Goal: Use online tool/utility: Utilize a website feature to perform a specific function

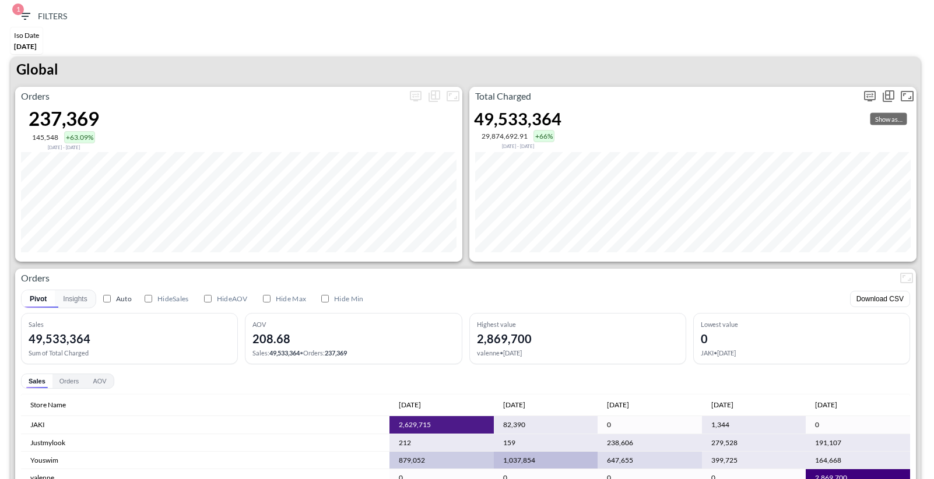
click at [869, 93] on icon "more" at bounding box center [870, 96] width 14 height 14
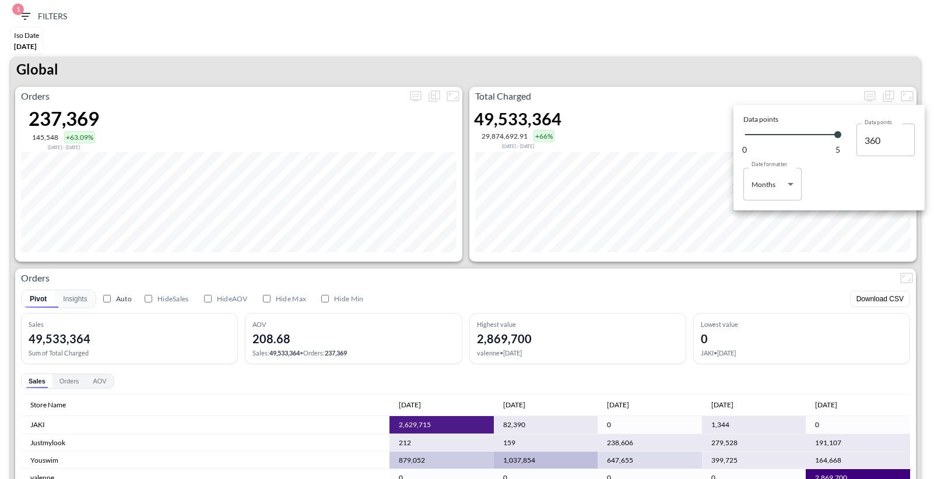
click at [771, 195] on body "BI.P.EYE, Interactive Analytics Dashboards 1 Filters Iso Date May 01, 2025 Glob…" at bounding box center [467, 239] width 934 height 479
click at [763, 213] on div "Days" at bounding box center [760, 214] width 15 height 10
type input "Days"
type input "148"
click at [680, 59] on div at bounding box center [467, 239] width 934 height 479
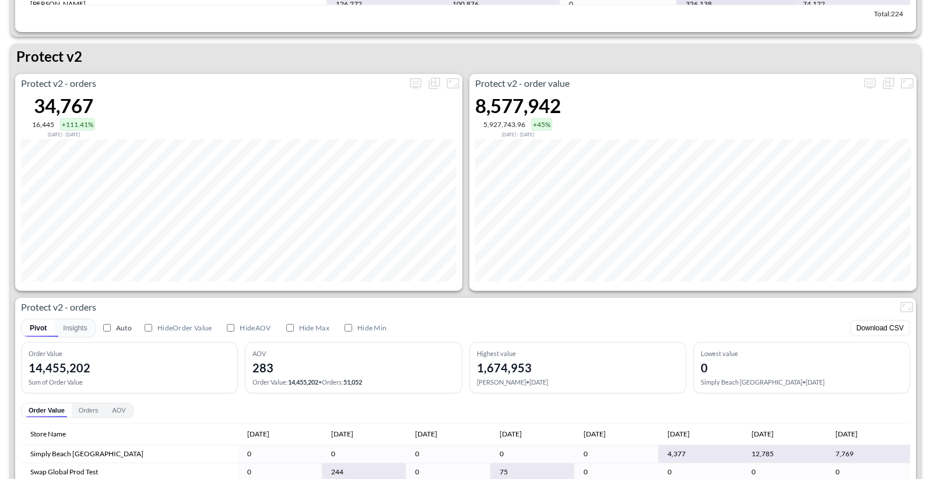
scroll to position [2104, 0]
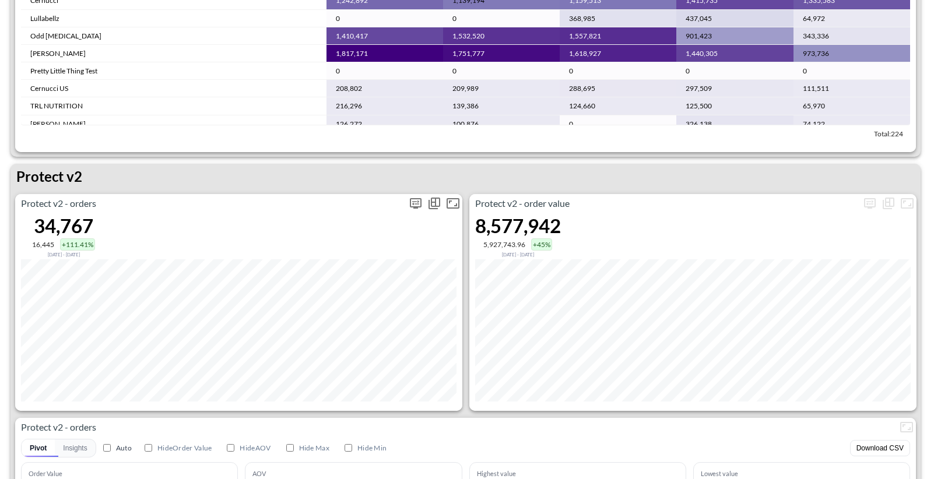
click at [417, 199] on icon "more" at bounding box center [416, 204] width 14 height 14
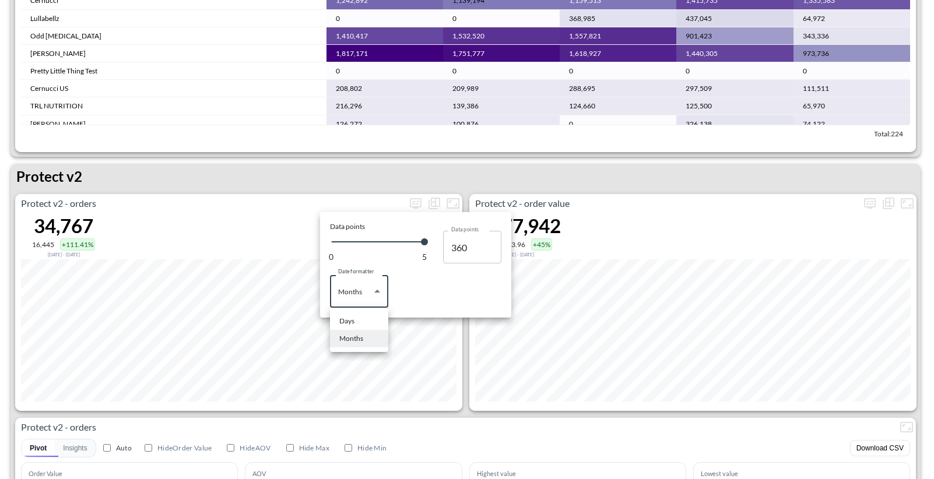
click at [378, 281] on body "BI.P.EYE, Interactive Analytics Dashboards 1 Filters Iso Date May 01, 2025 Glob…" at bounding box center [467, 239] width 934 height 479
click at [362, 312] on ul "Days Months" at bounding box center [359, 330] width 58 height 44
click at [359, 320] on li "Days" at bounding box center [359, 321] width 58 height 17
type input "Days"
type input "148"
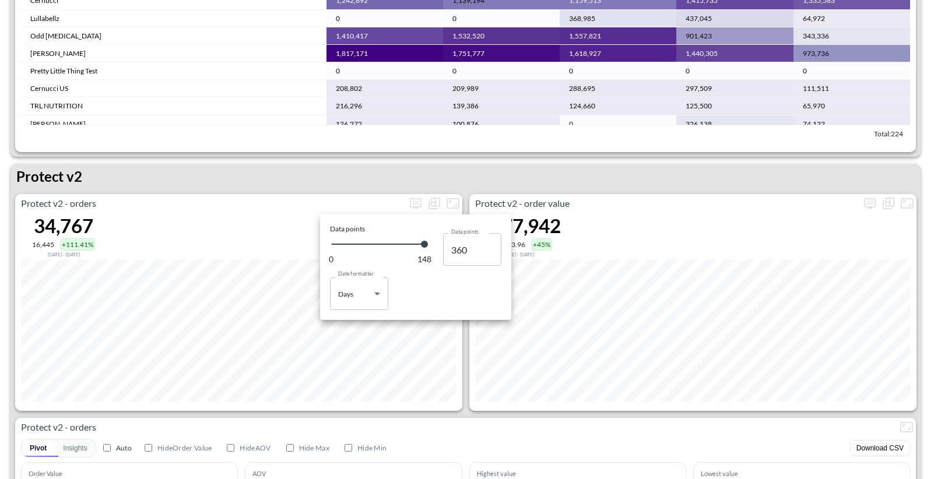
click at [457, 150] on div at bounding box center [467, 239] width 934 height 479
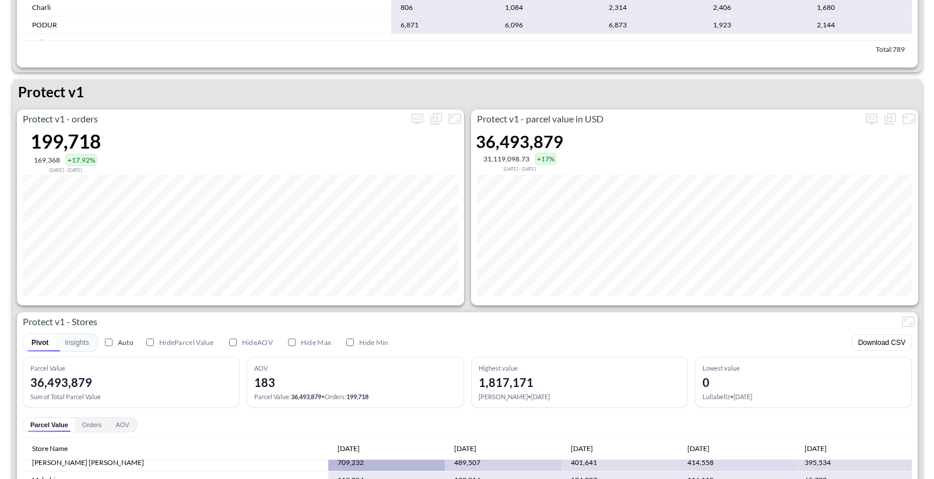
scroll to position [1486, 0]
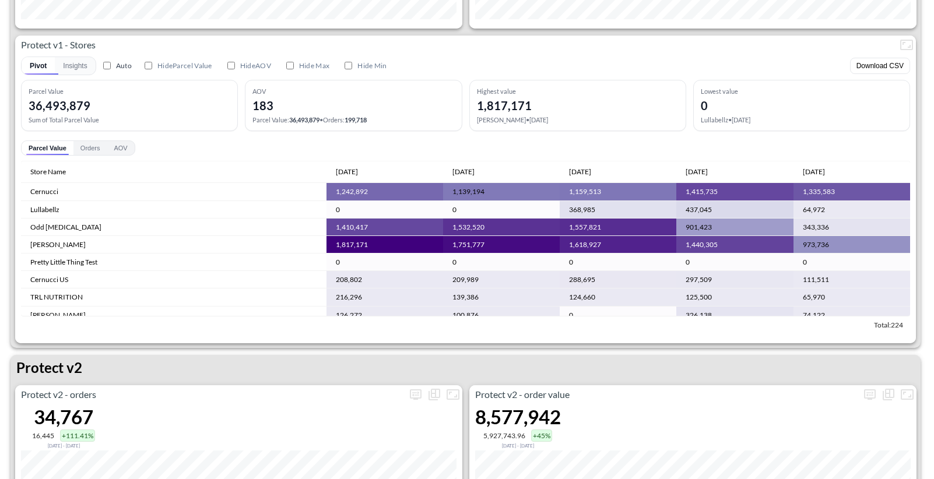
scroll to position [2103, 0]
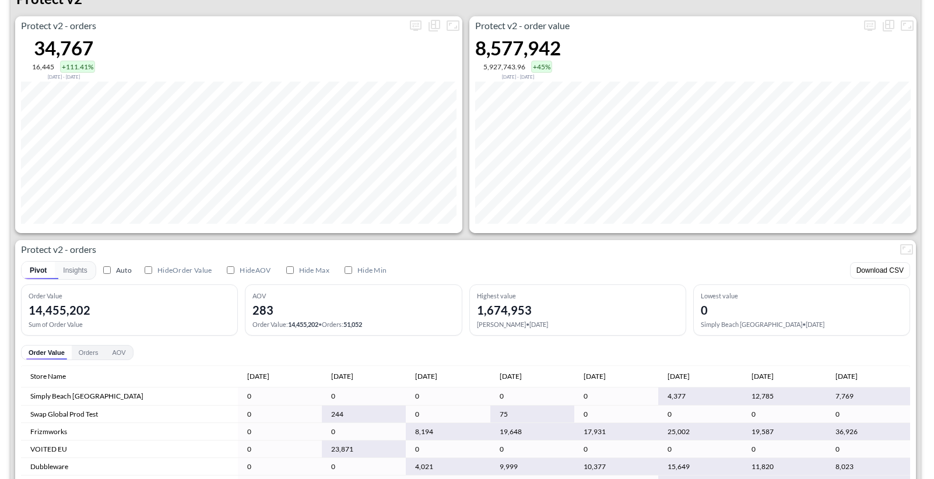
scroll to position [2415, 0]
